Goal: Task Accomplishment & Management: Manage account settings

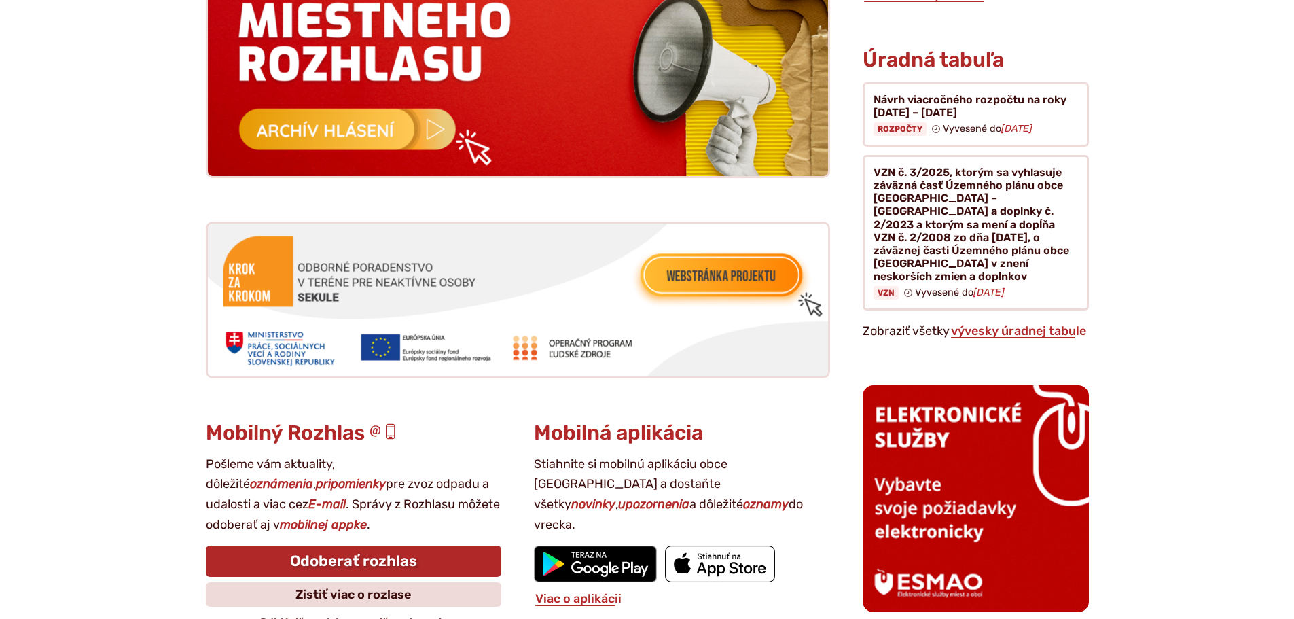
scroll to position [1630, 0]
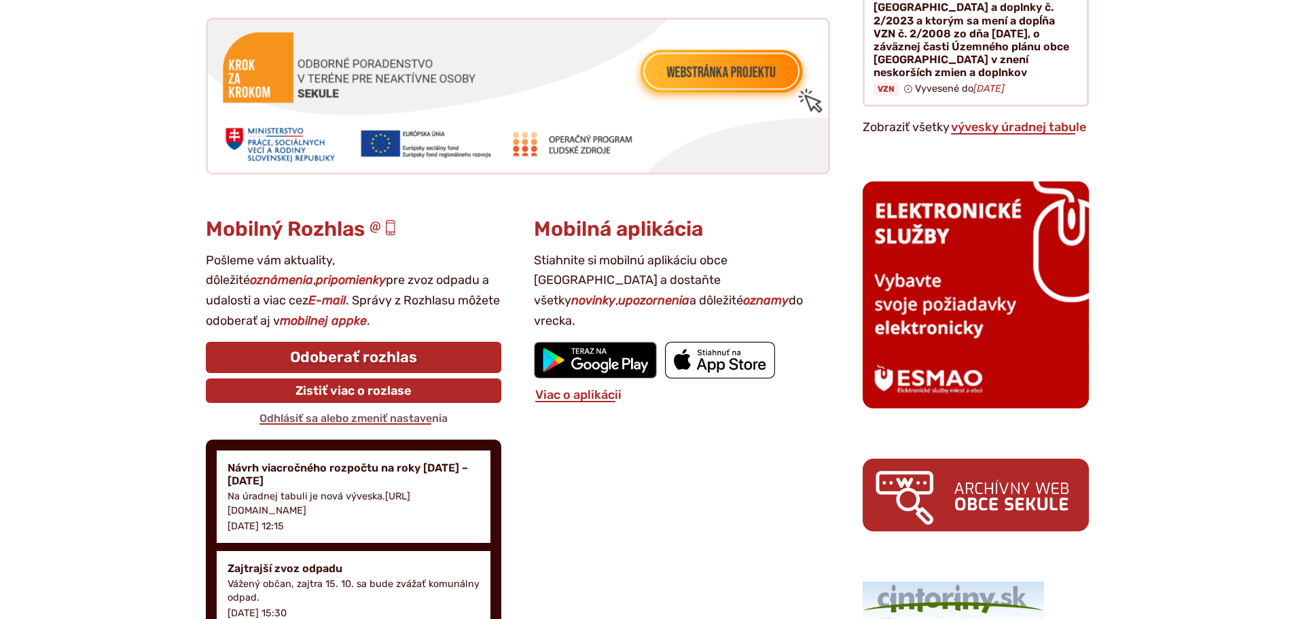
click at [344, 394] on link "Zistiť viac o rozlase" at bounding box center [354, 390] width 296 height 24
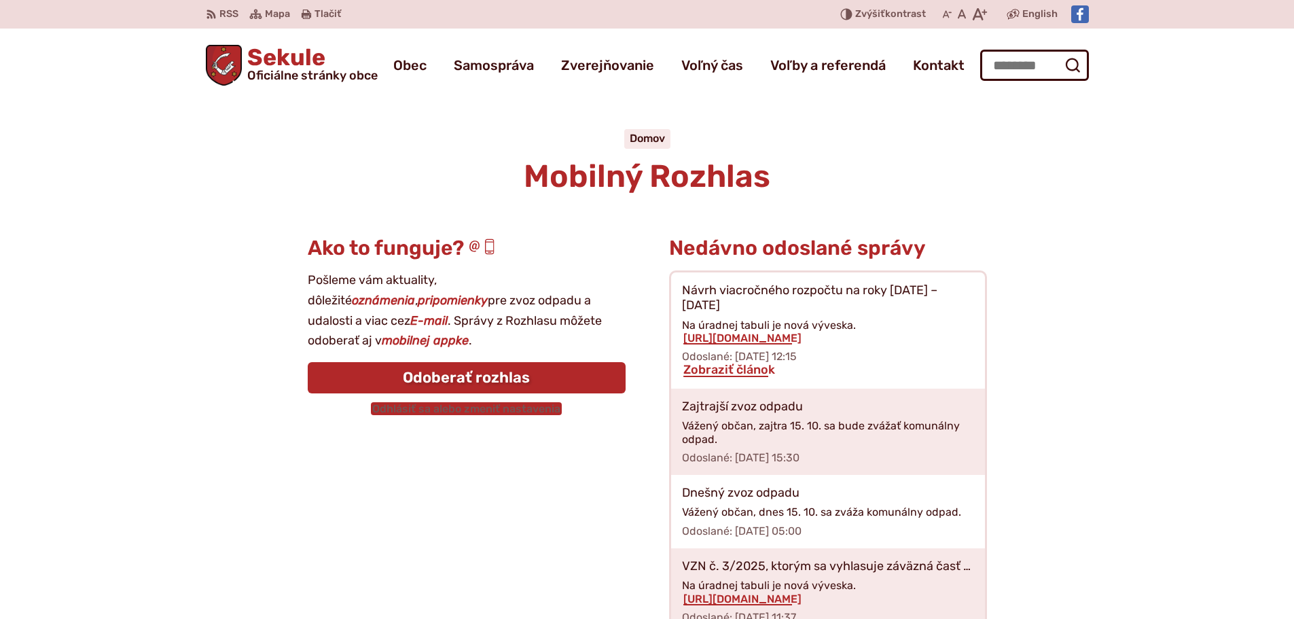
click at [427, 406] on link "Odhlásiť sa alebo zmeniť nastavenia" at bounding box center [466, 408] width 191 height 13
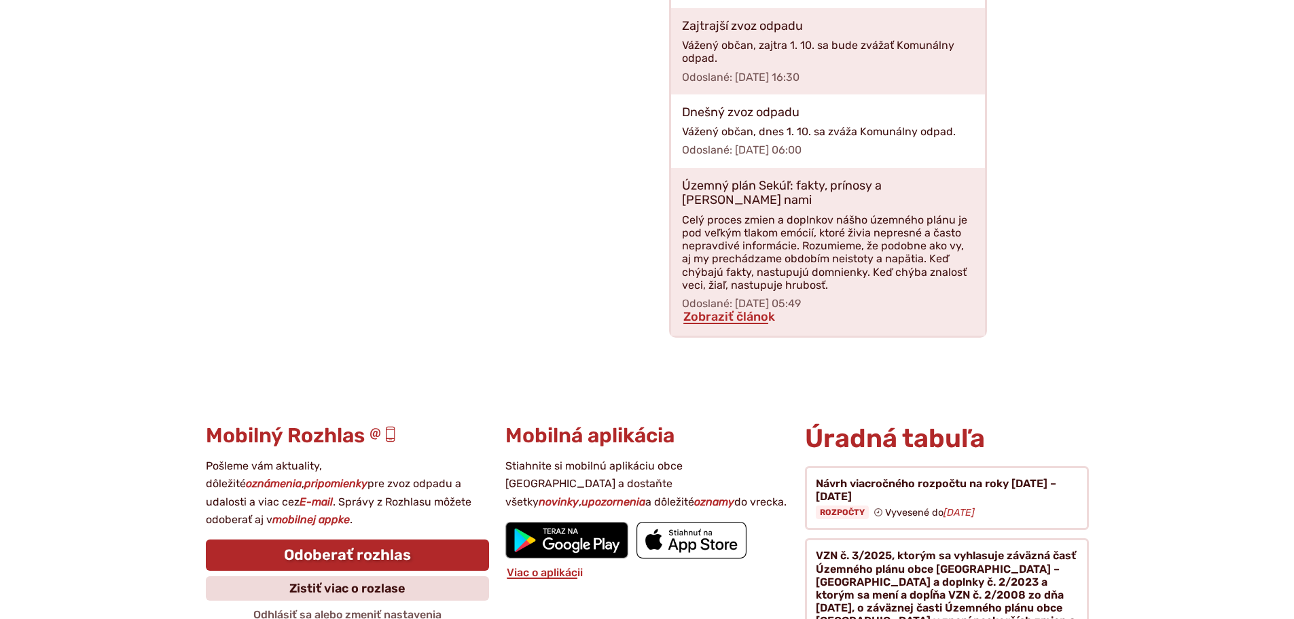
scroll to position [1970, 0]
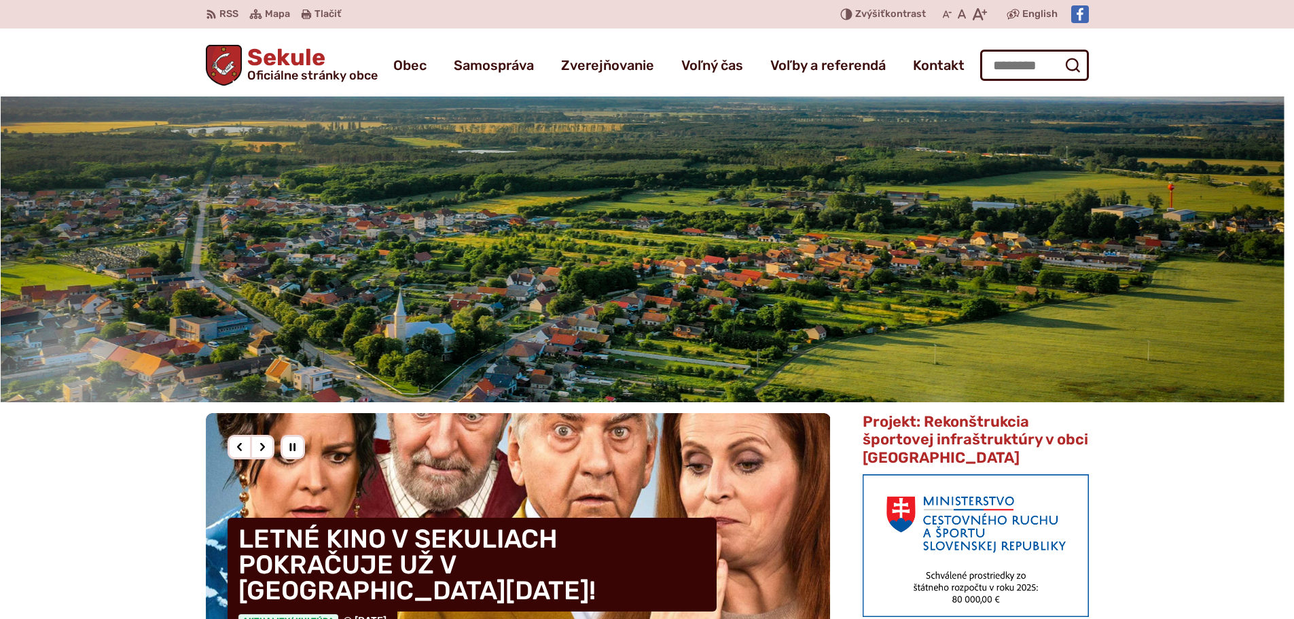
scroll to position [1630, 0]
